Goal: Task Accomplishment & Management: Complete application form

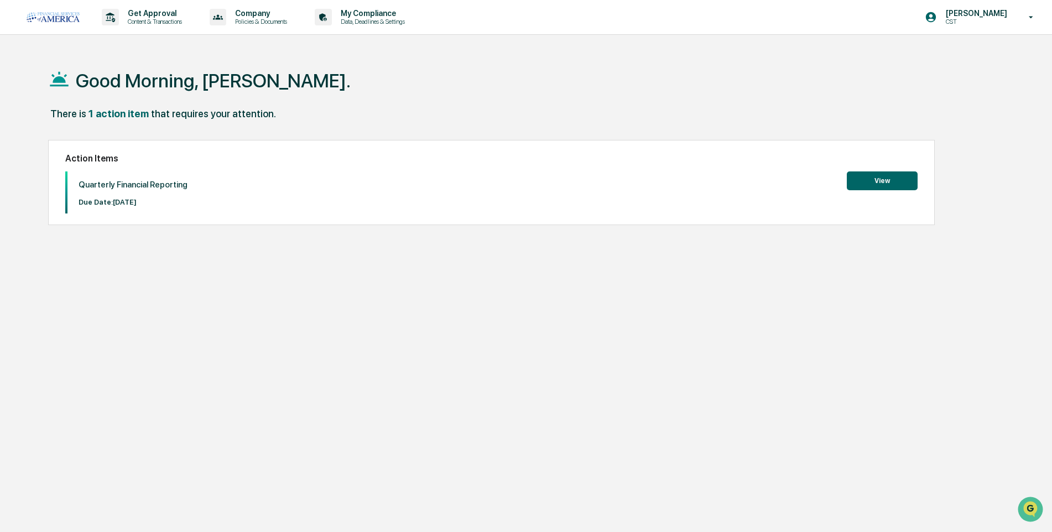
click at [896, 188] on button "View" at bounding box center [882, 180] width 71 height 19
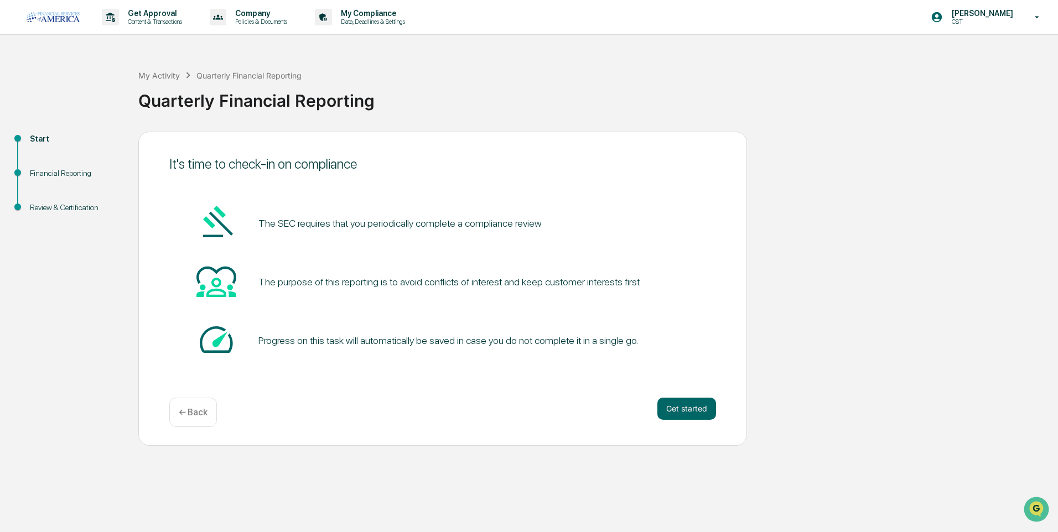
click at [650, 407] on div "Get started ← Back" at bounding box center [442, 412] width 547 height 29
click at [669, 407] on button "Get started" at bounding box center [686, 409] width 59 height 22
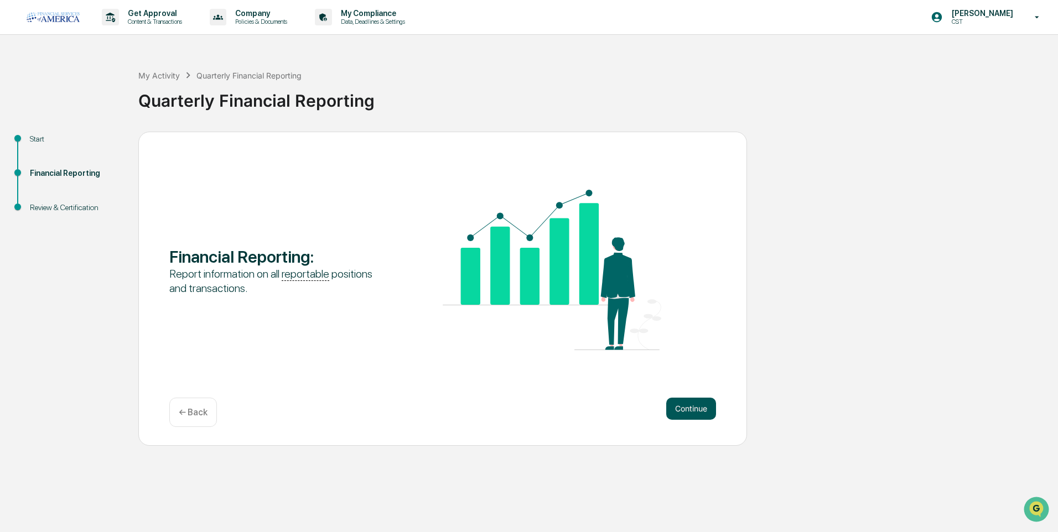
click at [671, 407] on button "Continue" at bounding box center [691, 409] width 50 height 22
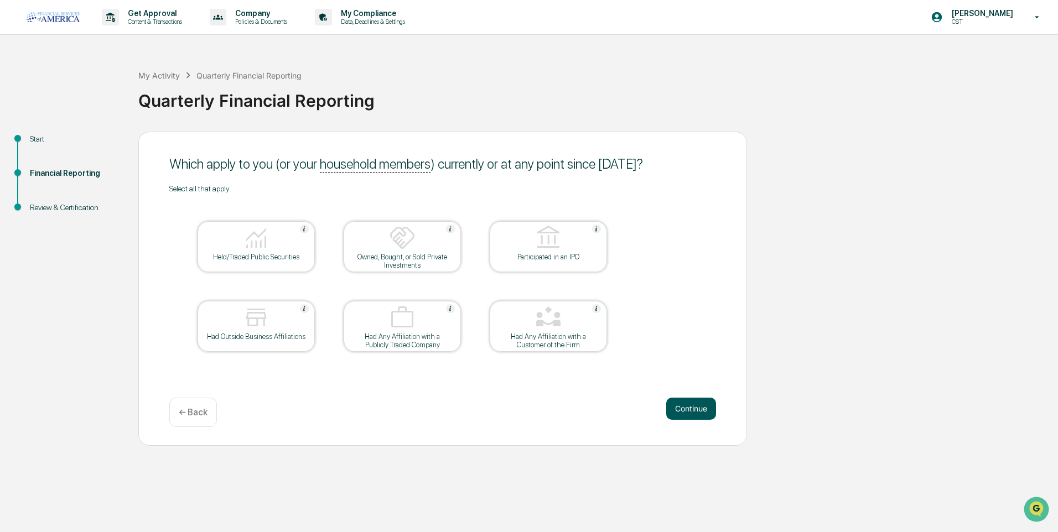
click at [679, 404] on button "Continue" at bounding box center [691, 409] width 50 height 22
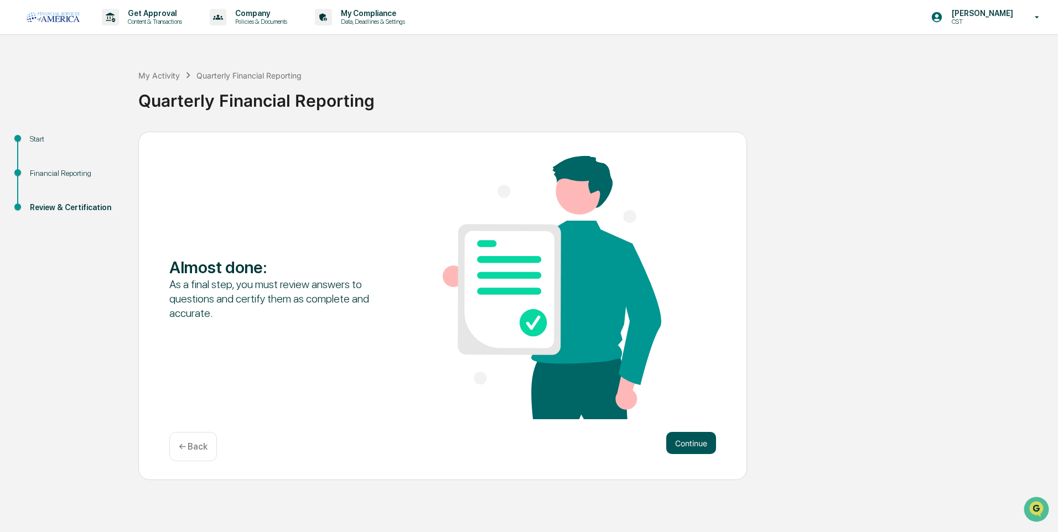
click at [709, 444] on button "Continue" at bounding box center [691, 443] width 50 height 22
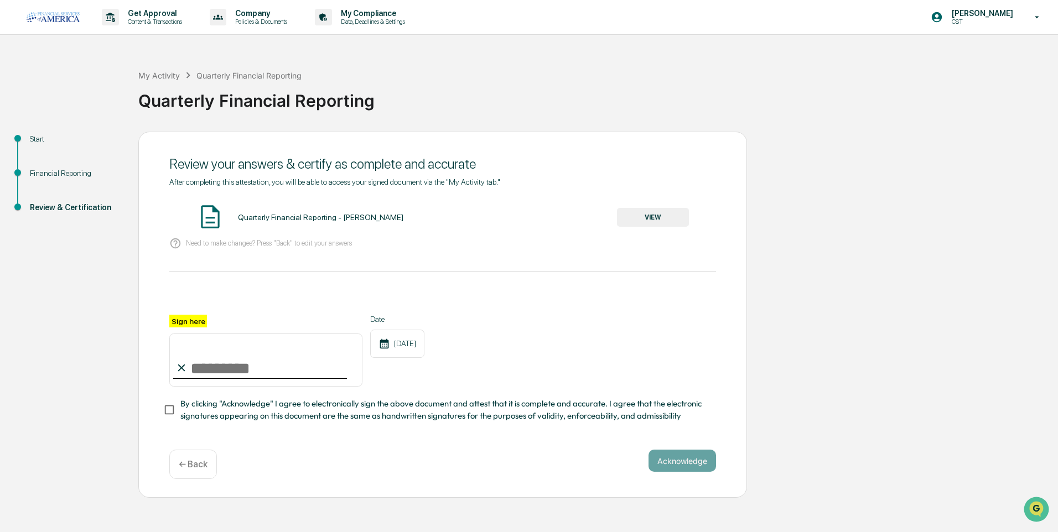
click at [290, 363] on input "Sign here" at bounding box center [265, 360] width 193 height 53
type input "**********"
click at [679, 467] on button "Acknowledge" at bounding box center [681, 461] width 67 height 22
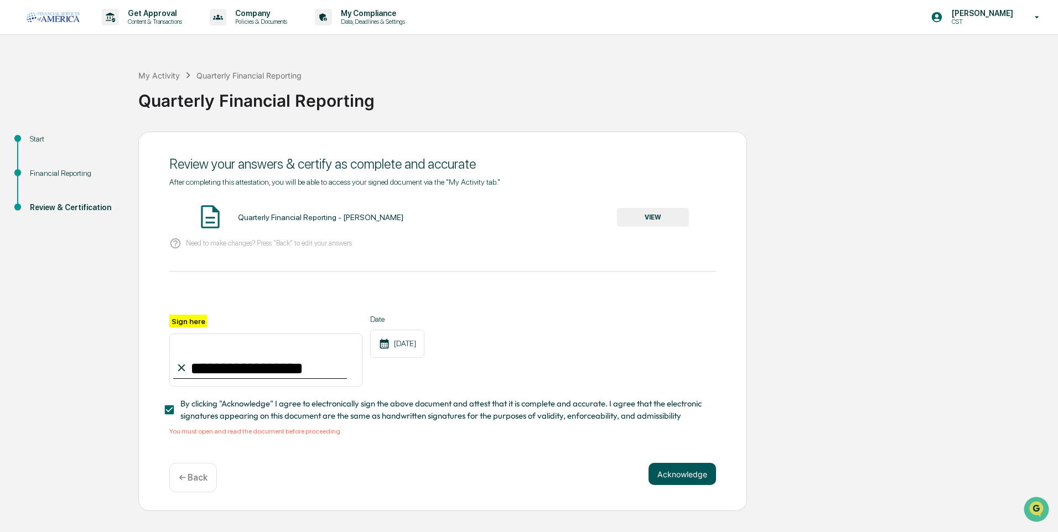
click at [694, 479] on button "Acknowledge" at bounding box center [681, 474] width 67 height 22
drag, startPoint x: 238, startPoint y: 254, endPoint x: 423, endPoint y: 251, distance: 184.8
click at [239, 254] on div "Need to make changes? Press "Back" to edit your answers" at bounding box center [442, 243] width 547 height 23
click at [635, 221] on button "VIEW" at bounding box center [653, 217] width 72 height 19
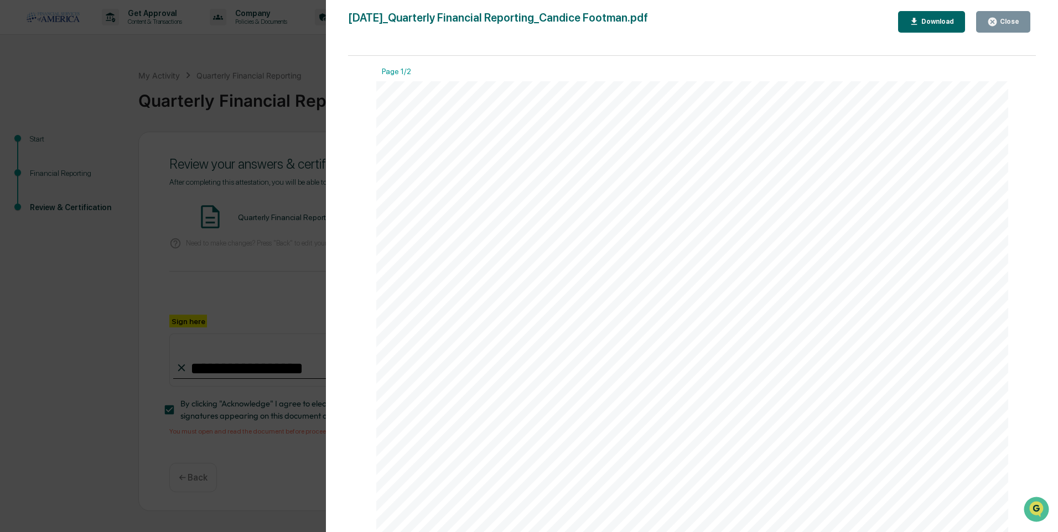
drag, startPoint x: 1018, startPoint y: 25, endPoint x: 1006, endPoint y: 44, distance: 21.6
click at [1018, 25] on div "Close" at bounding box center [1008, 22] width 22 height 8
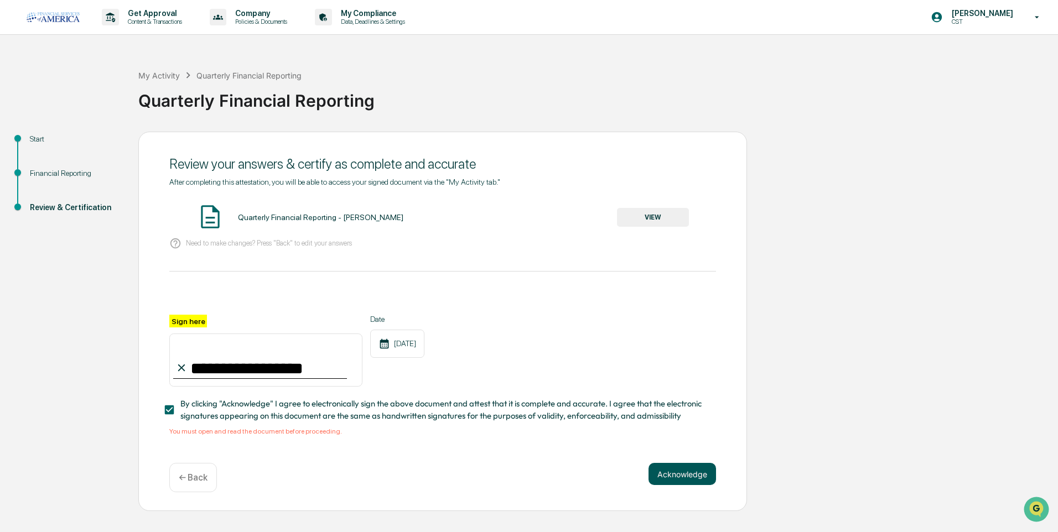
click at [691, 480] on button "Acknowledge" at bounding box center [681, 474] width 67 height 22
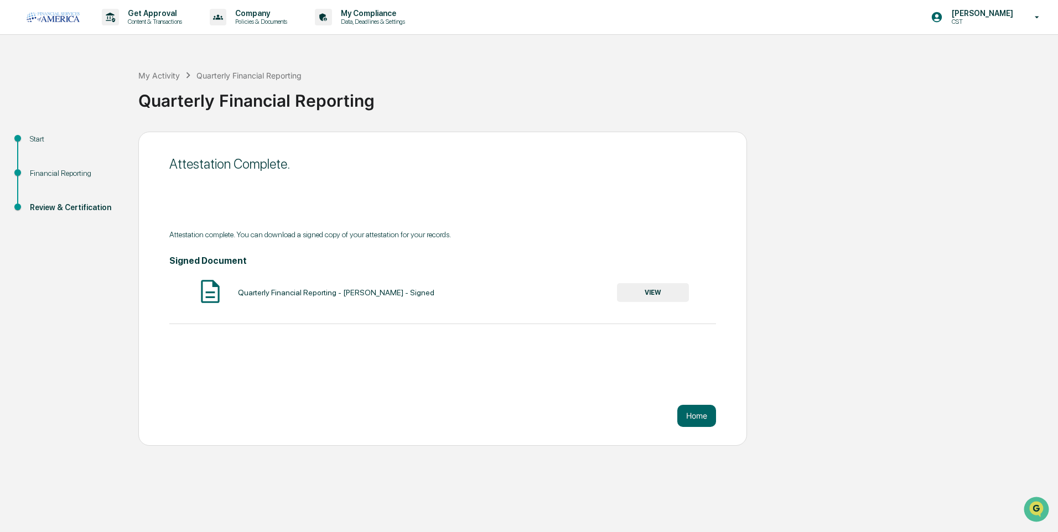
click at [674, 287] on button "VIEW" at bounding box center [653, 292] width 72 height 19
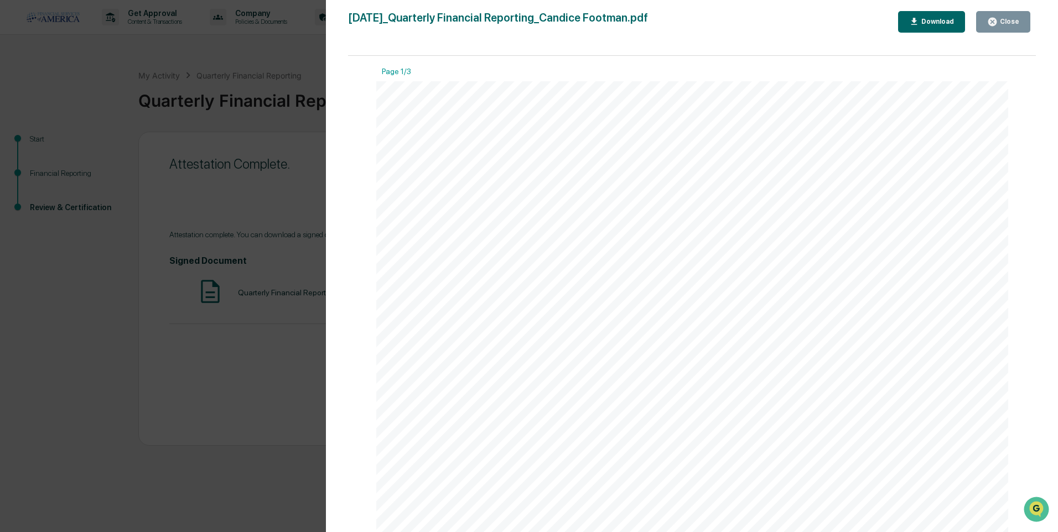
click at [1000, 25] on div "Close" at bounding box center [1008, 22] width 22 height 8
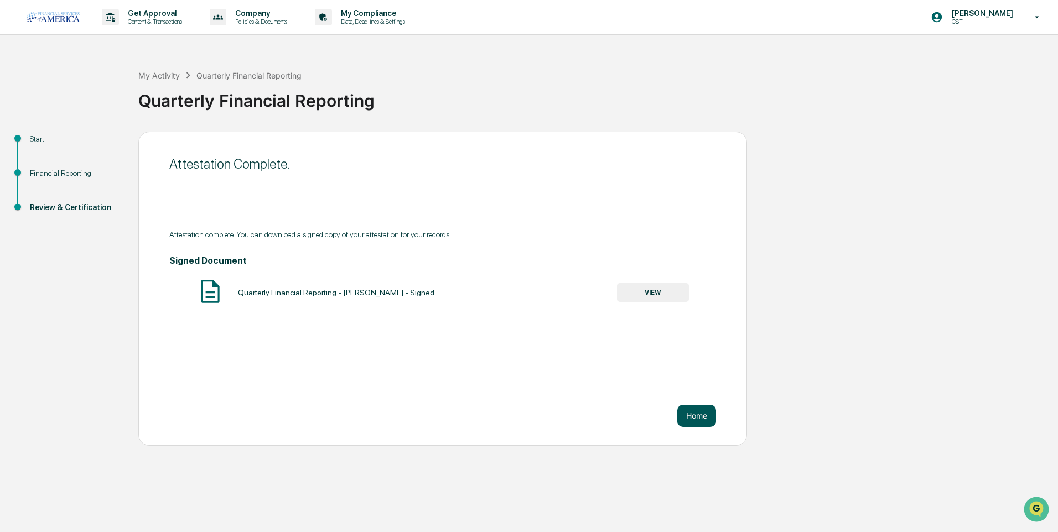
click at [699, 412] on button "Home" at bounding box center [696, 416] width 39 height 22
